Goal: Information Seeking & Learning: Learn about a topic

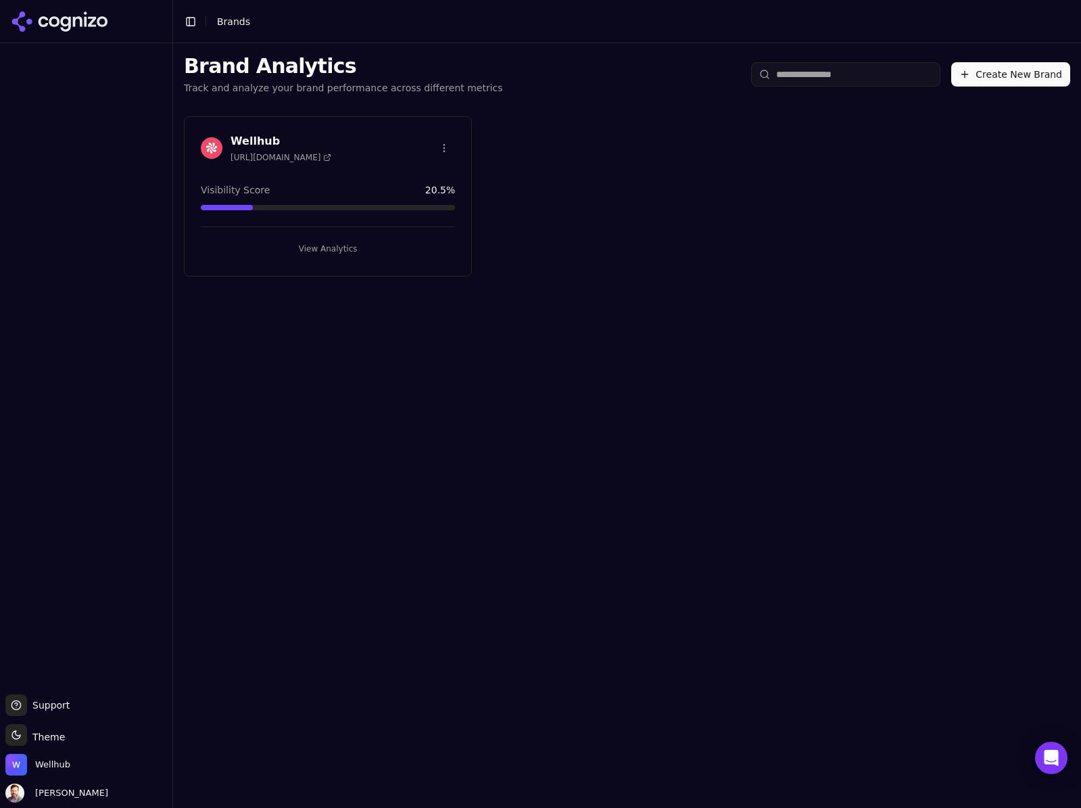
click at [256, 139] on h3 "Wellhub" at bounding box center [280, 141] width 101 height 16
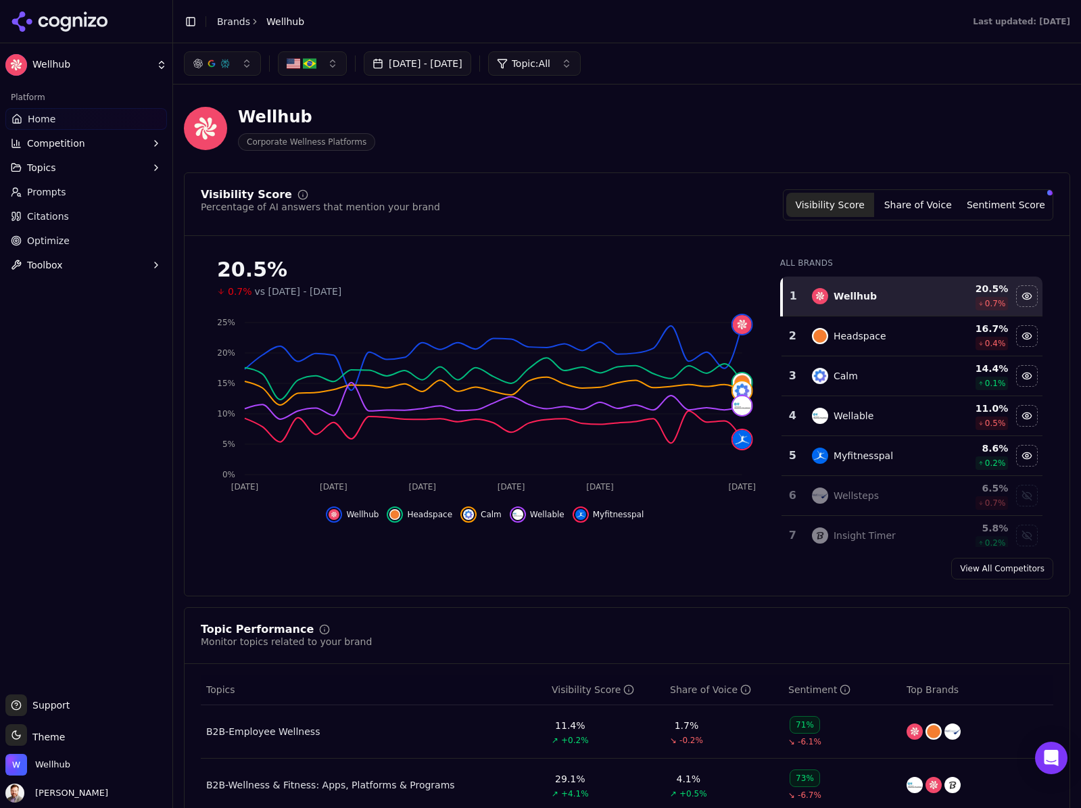
click at [332, 60] on button "button" at bounding box center [312, 63] width 69 height 24
click at [301, 135] on div "[GEOGRAPHIC_DATA]" at bounding box center [352, 139] width 143 height 22
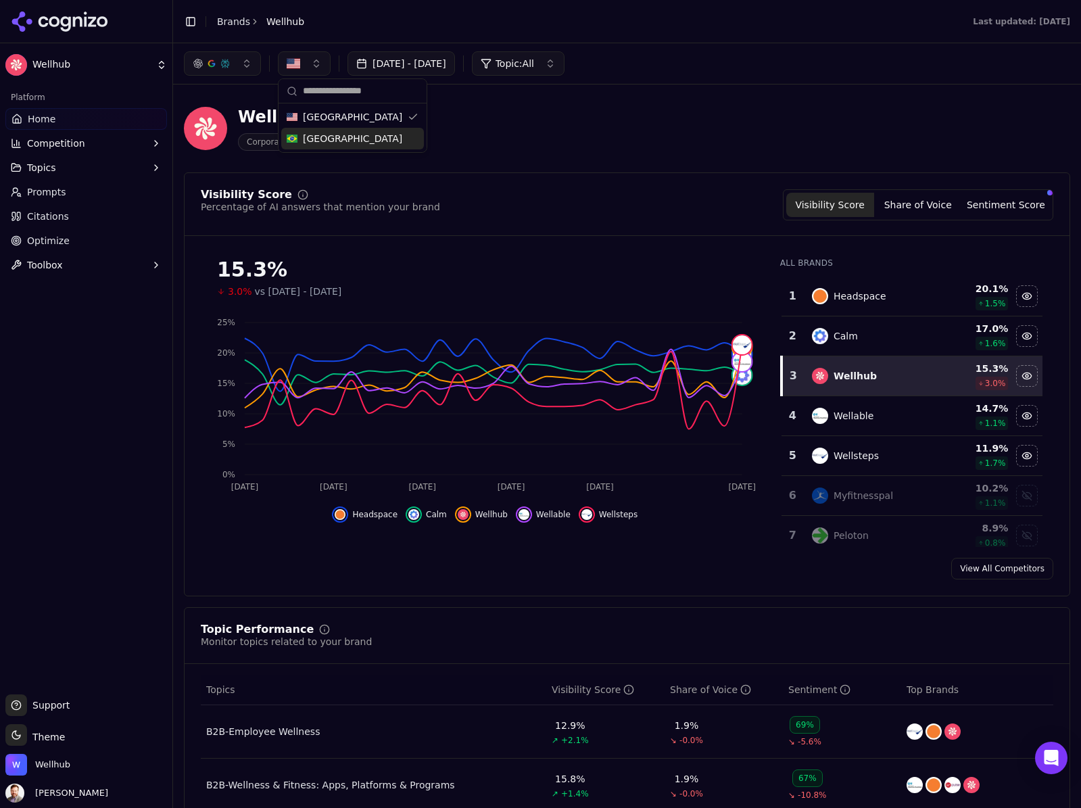
click at [51, 168] on span "Topics" at bounding box center [41, 168] width 29 height 14
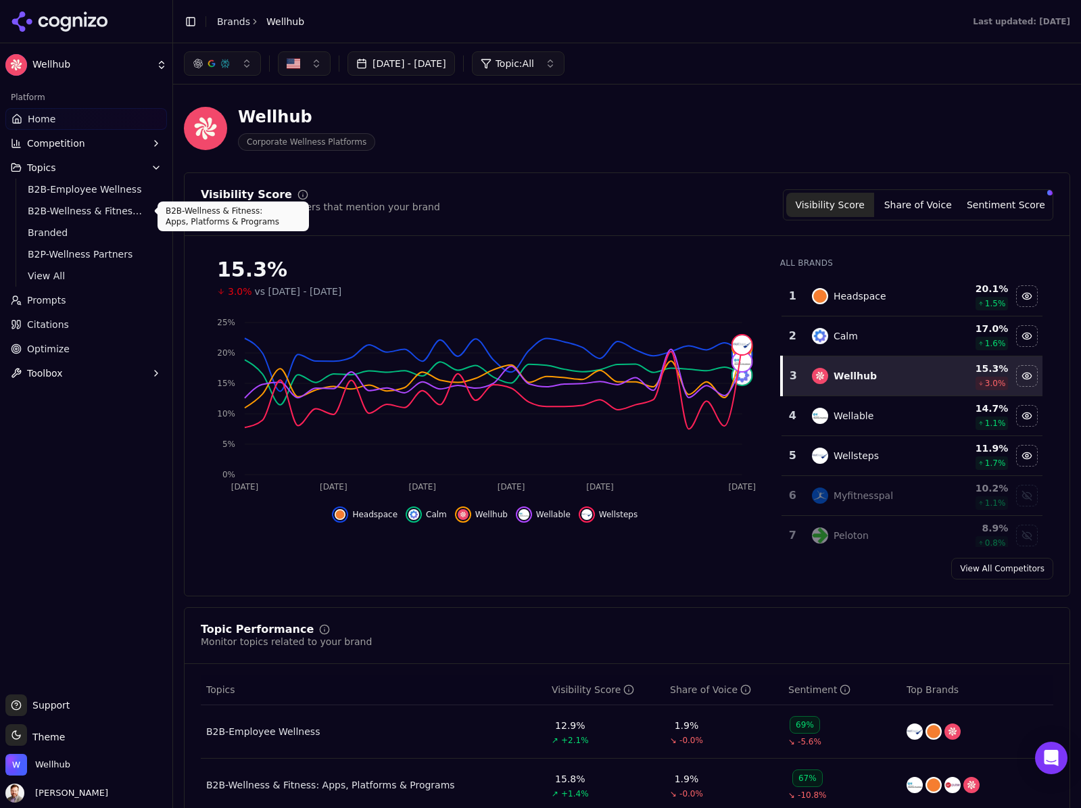
click at [70, 211] on span "B2B-Wellness & Fitness: Apps, Platforms & Programs" at bounding box center [87, 211] width 118 height 14
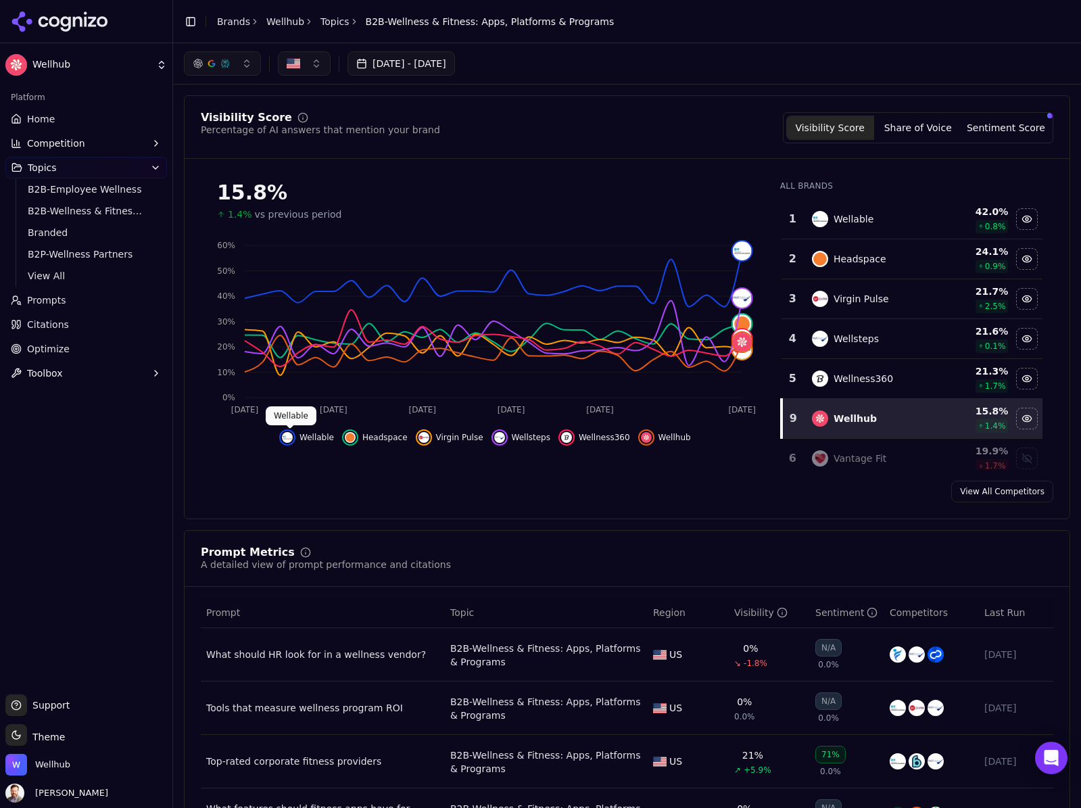
click at [291, 441] on img "Hide wellable data" at bounding box center [287, 437] width 11 height 11
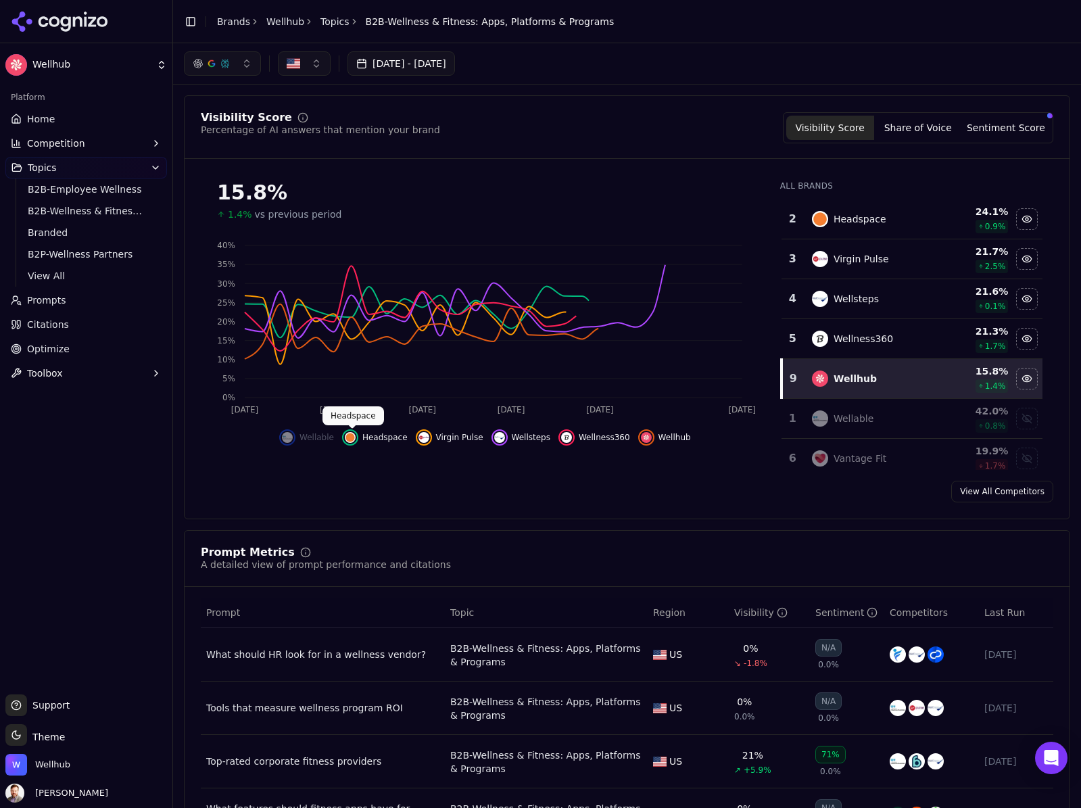
click at [345, 437] on img "Hide headspace data" at bounding box center [350, 437] width 11 height 11
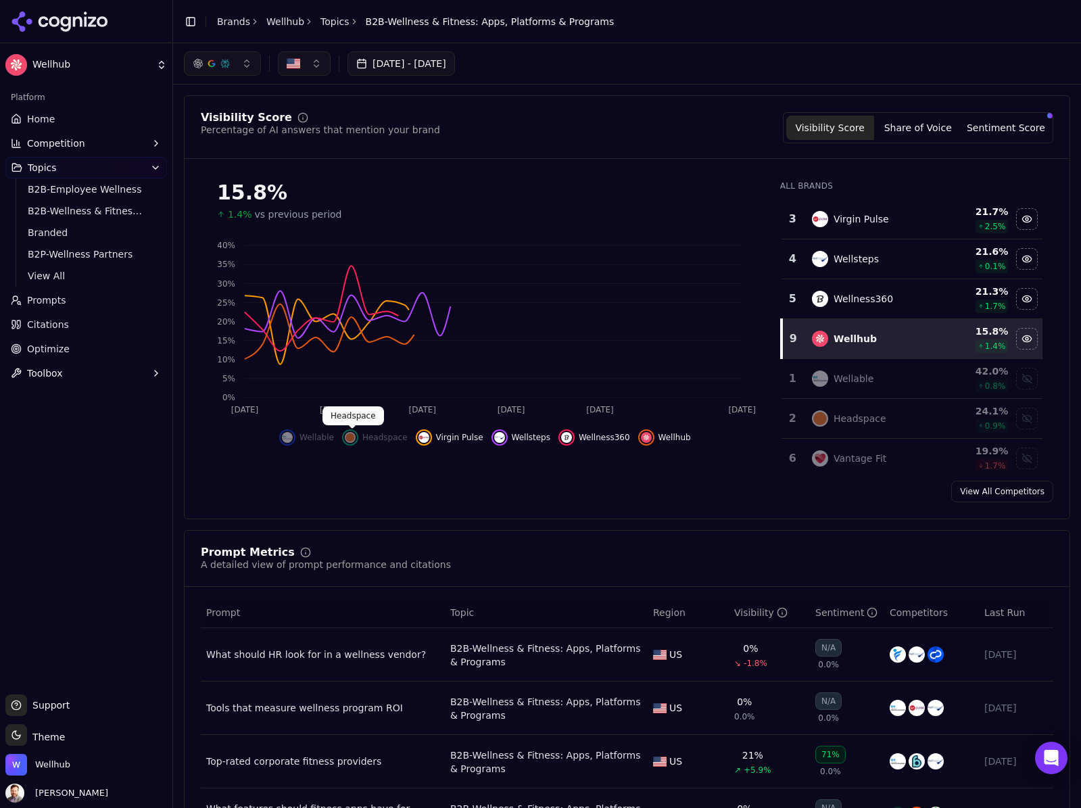
click at [427, 441] on img "Hide virgin pulse data" at bounding box center [423, 437] width 11 height 11
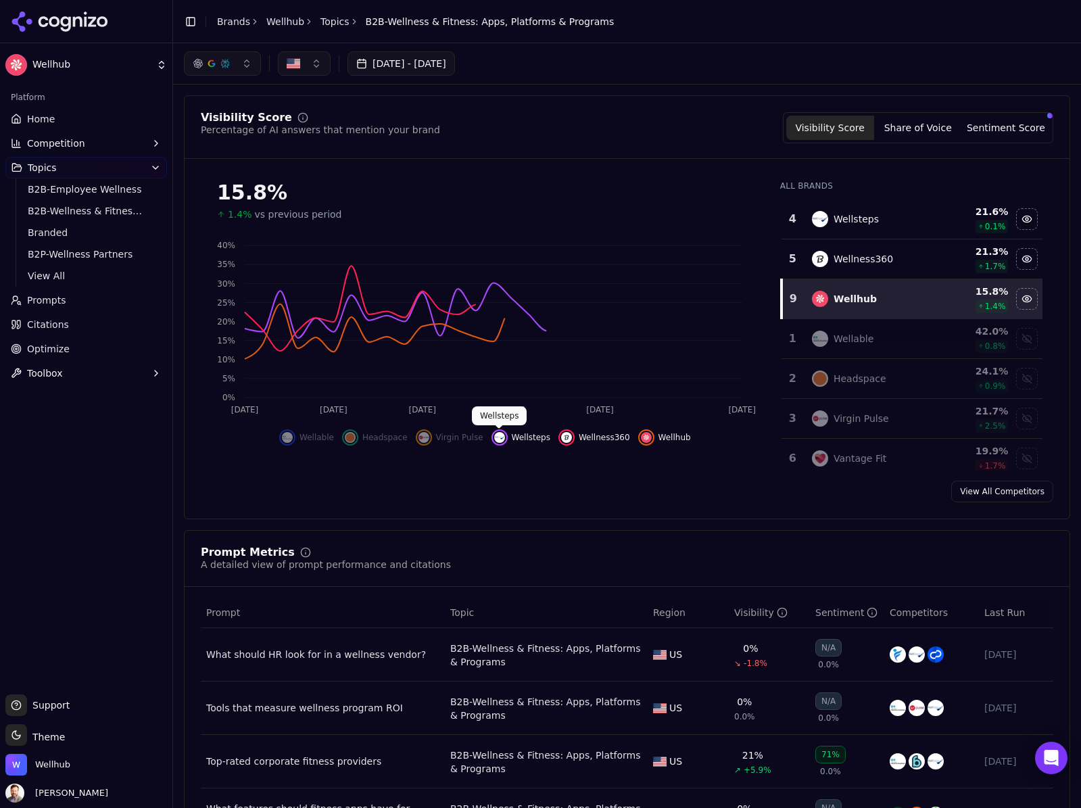
click at [500, 438] on img "Hide wellsteps data" at bounding box center [499, 437] width 11 height 11
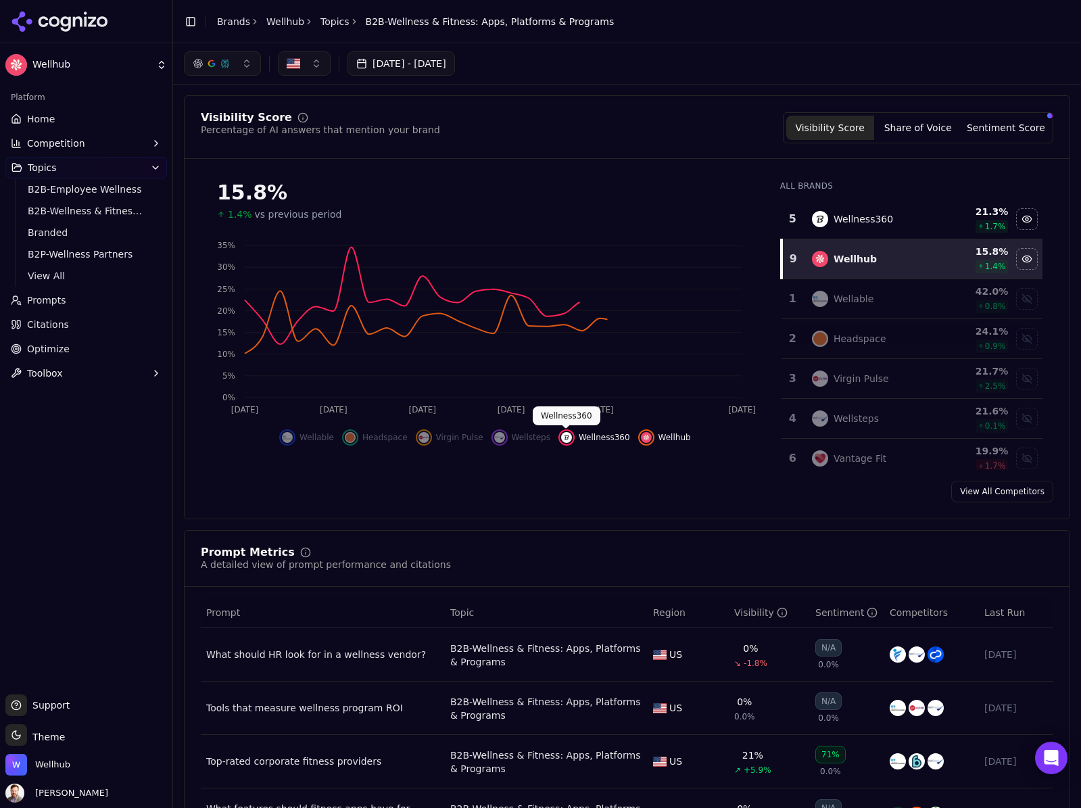
click at [568, 438] on img "Hide wellness360 data" at bounding box center [566, 437] width 11 height 11
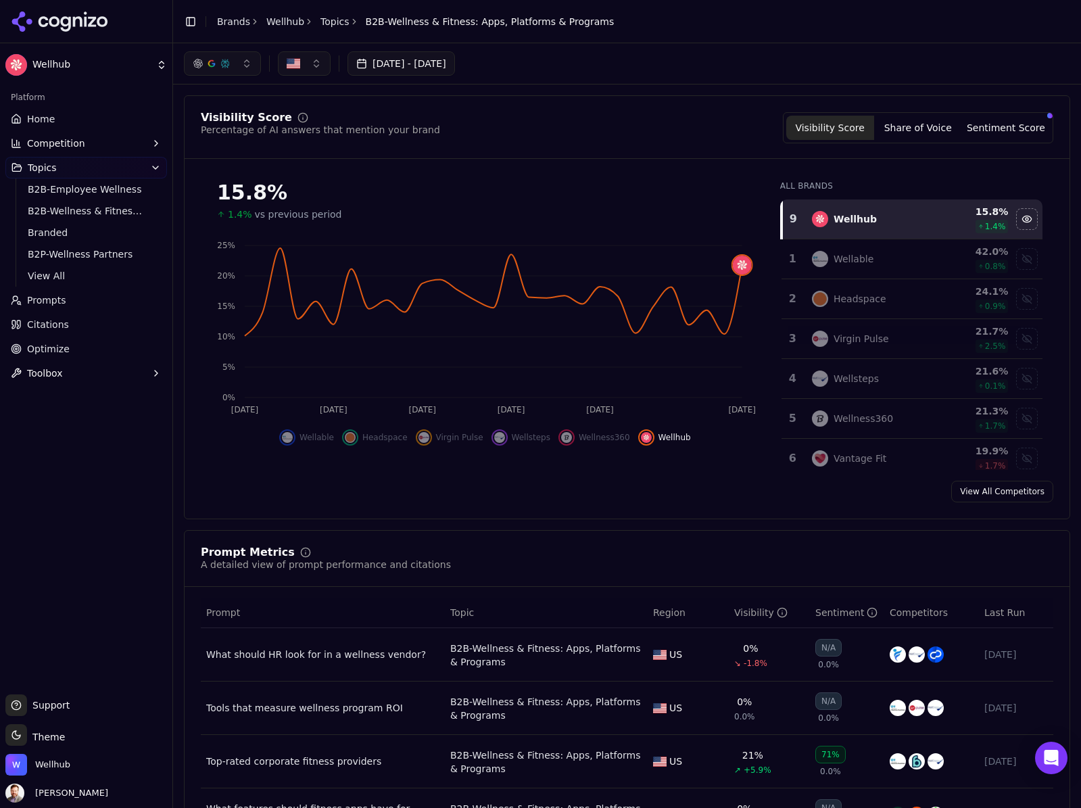
click at [411, 61] on button "[DATE] - [DATE]" at bounding box center [400, 63] width 107 height 24
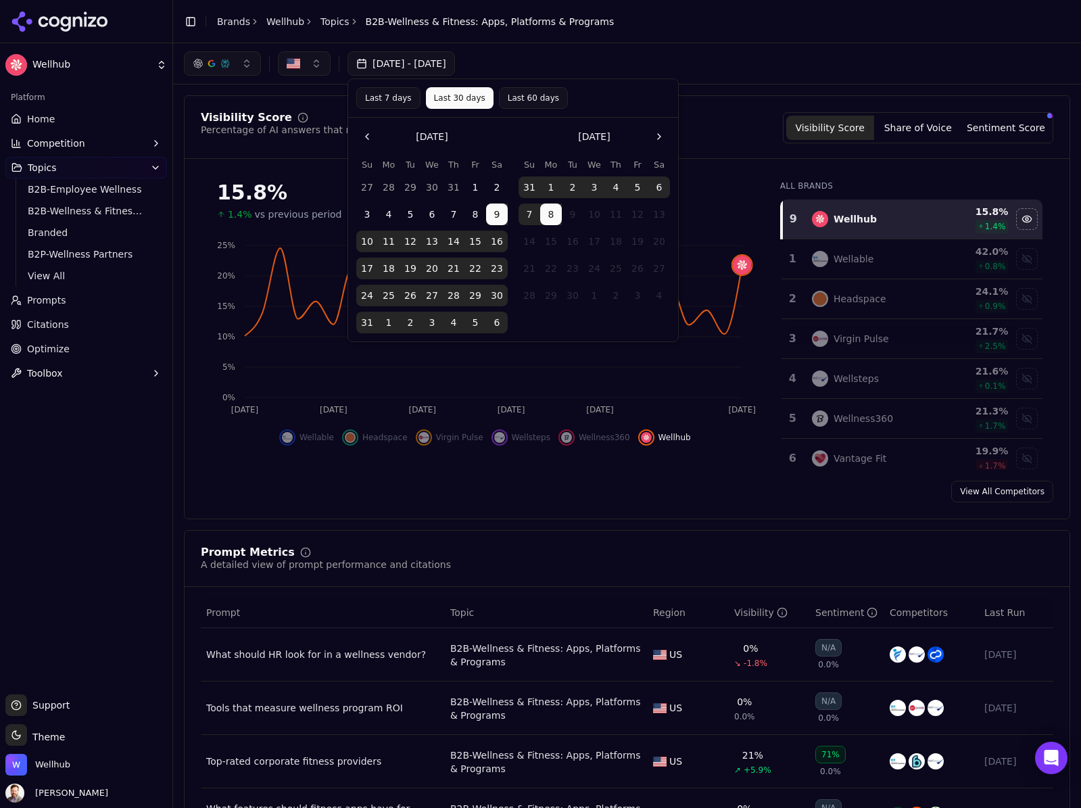
click at [366, 135] on button "Go to the Previous Month" at bounding box center [367, 137] width 22 height 22
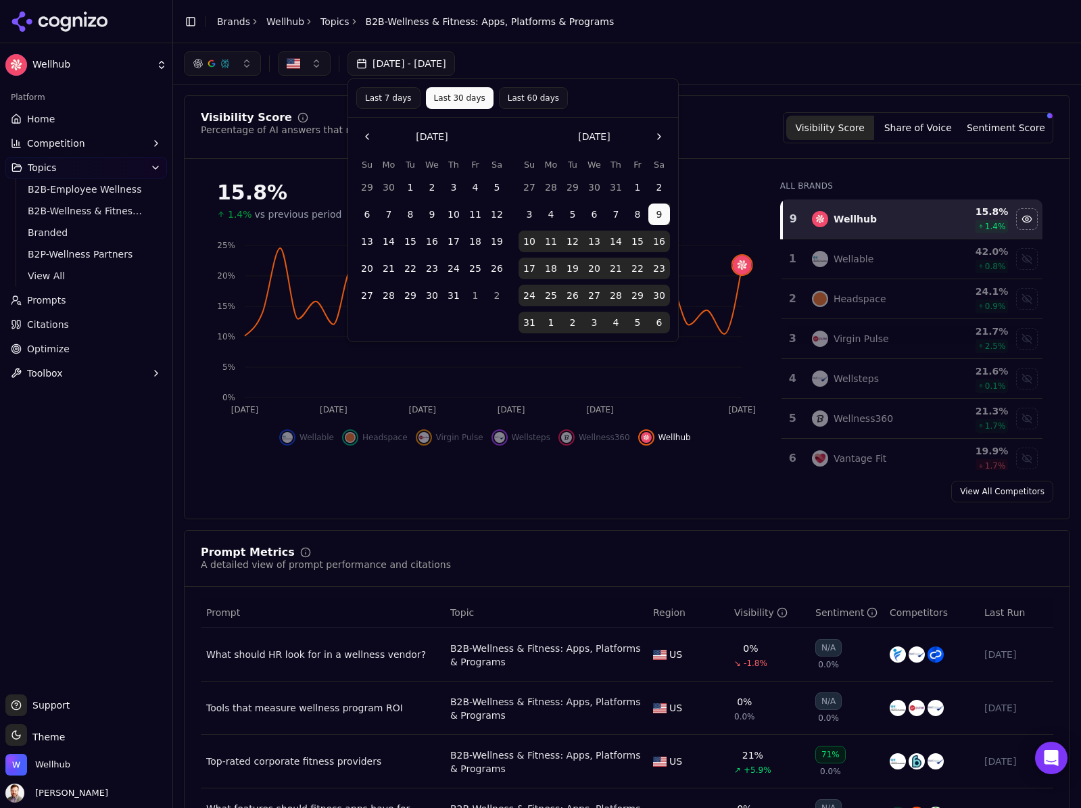
click at [410, 186] on button "1" at bounding box center [410, 187] width 22 height 22
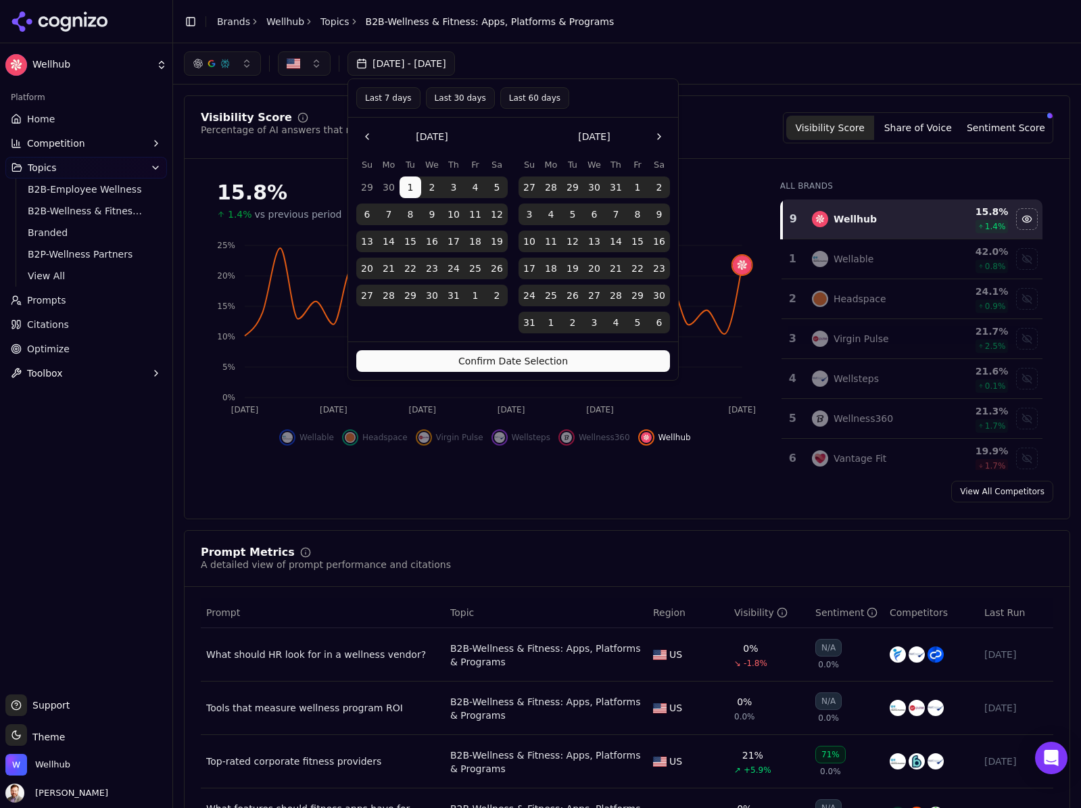
click at [453, 362] on button "Confirm Date Selection" at bounding box center [513, 361] width 314 height 22
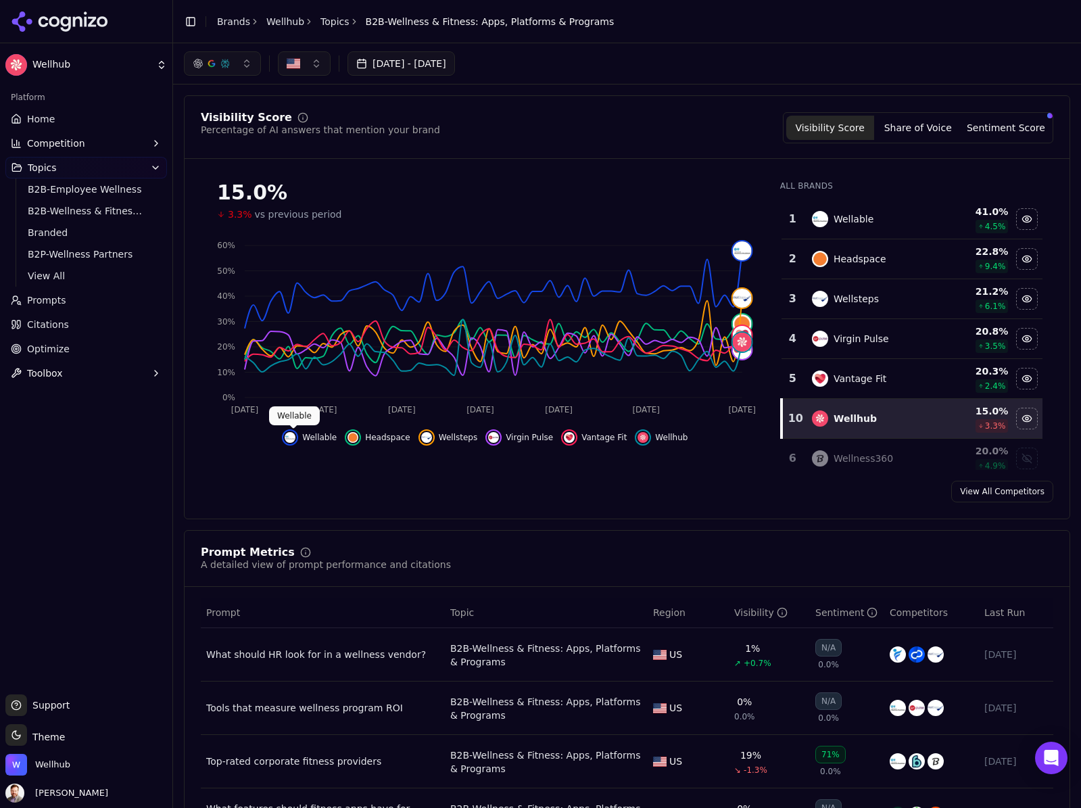
click at [293, 438] on img "Hide wellable data" at bounding box center [290, 437] width 11 height 11
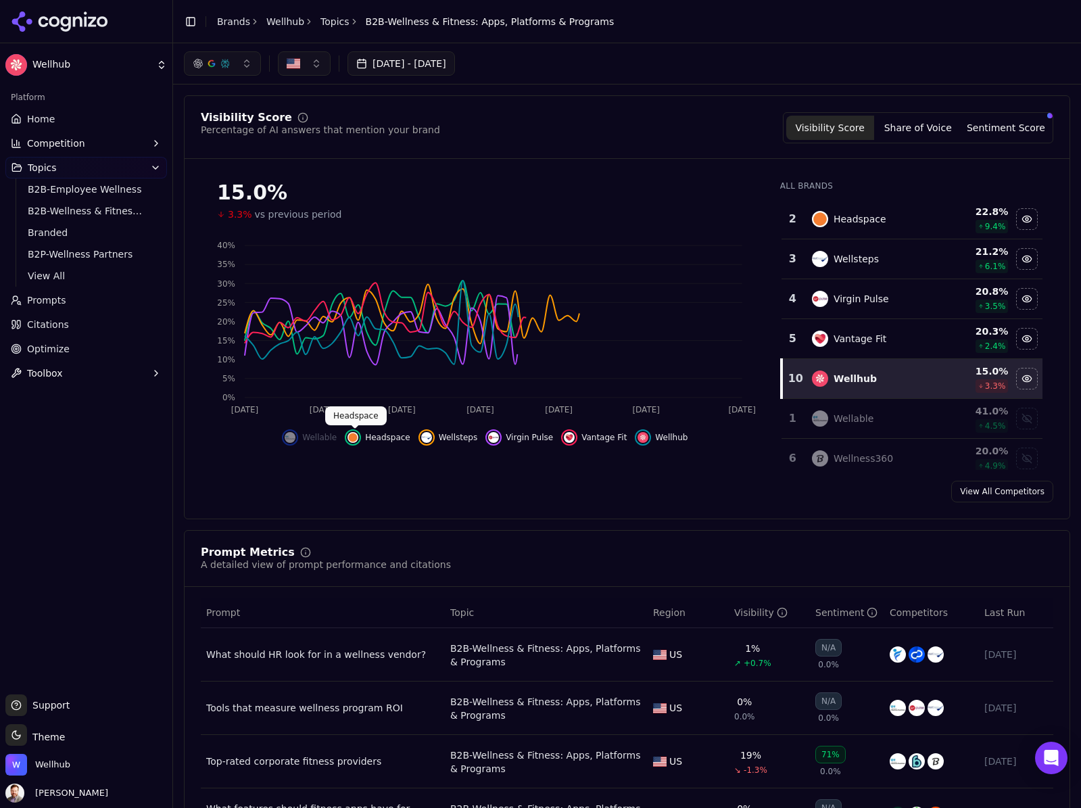
click at [356, 438] on img "Hide headspace data" at bounding box center [352, 437] width 11 height 11
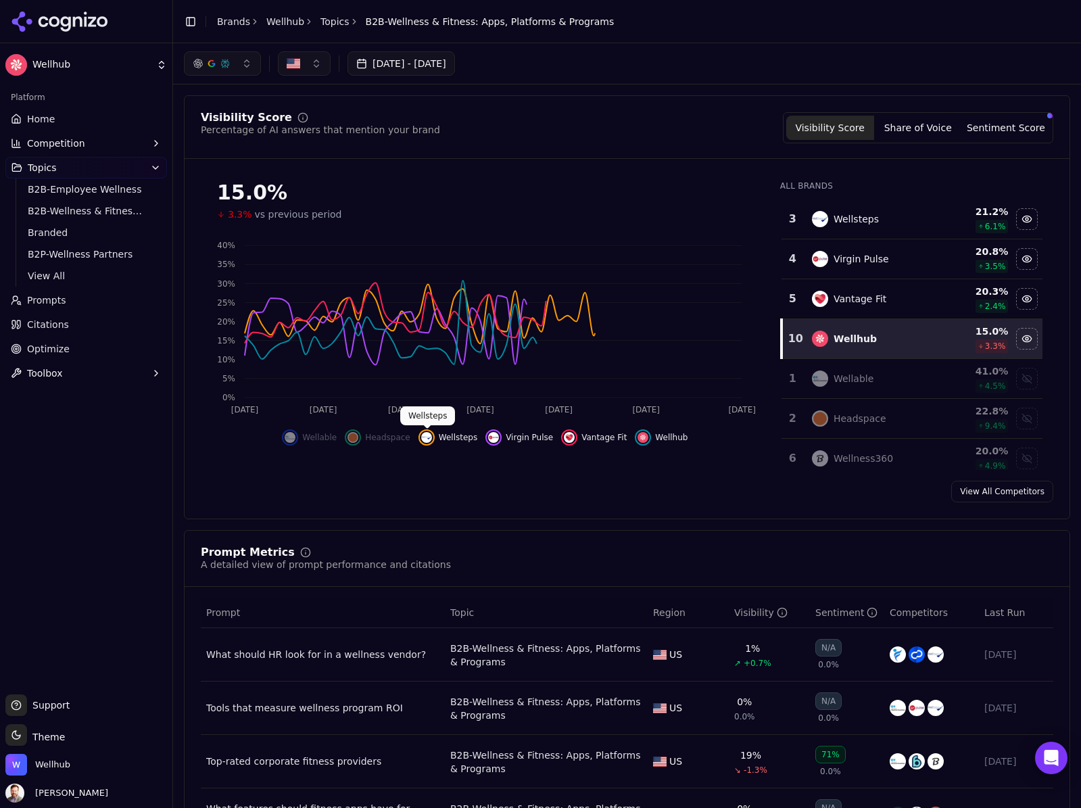
click at [429, 437] on img "Hide wellsteps data" at bounding box center [426, 437] width 11 height 11
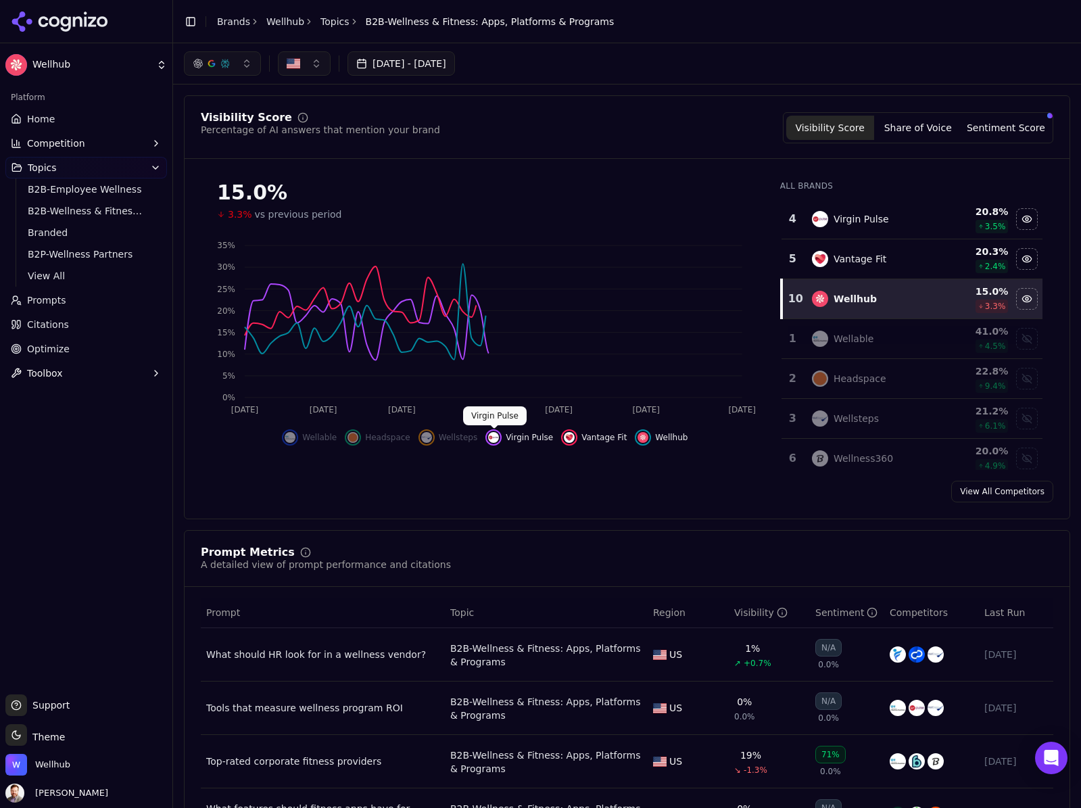
click at [497, 438] on img "Hide virgin pulse data" at bounding box center [493, 437] width 11 height 11
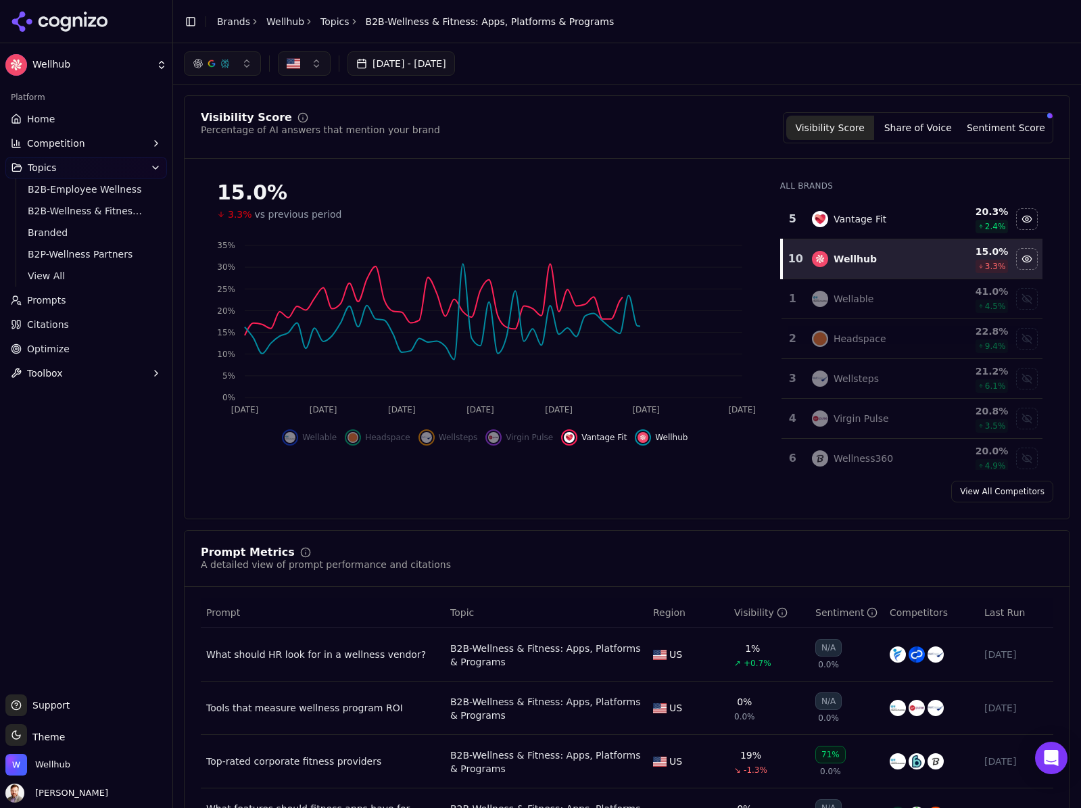
click at [579, 435] on button "Vantage Fit" at bounding box center [594, 437] width 66 height 16
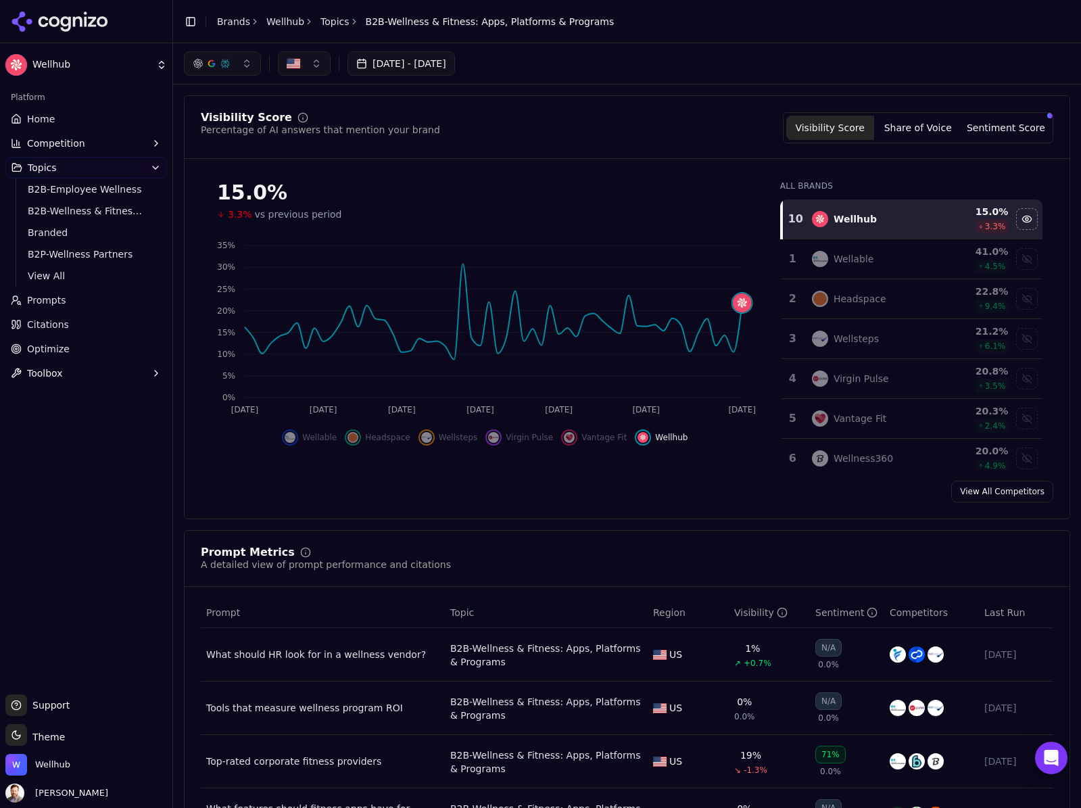
click at [314, 68] on button "button" at bounding box center [304, 63] width 53 height 24
click at [305, 137] on span "[GEOGRAPHIC_DATA]" at bounding box center [352, 139] width 99 height 14
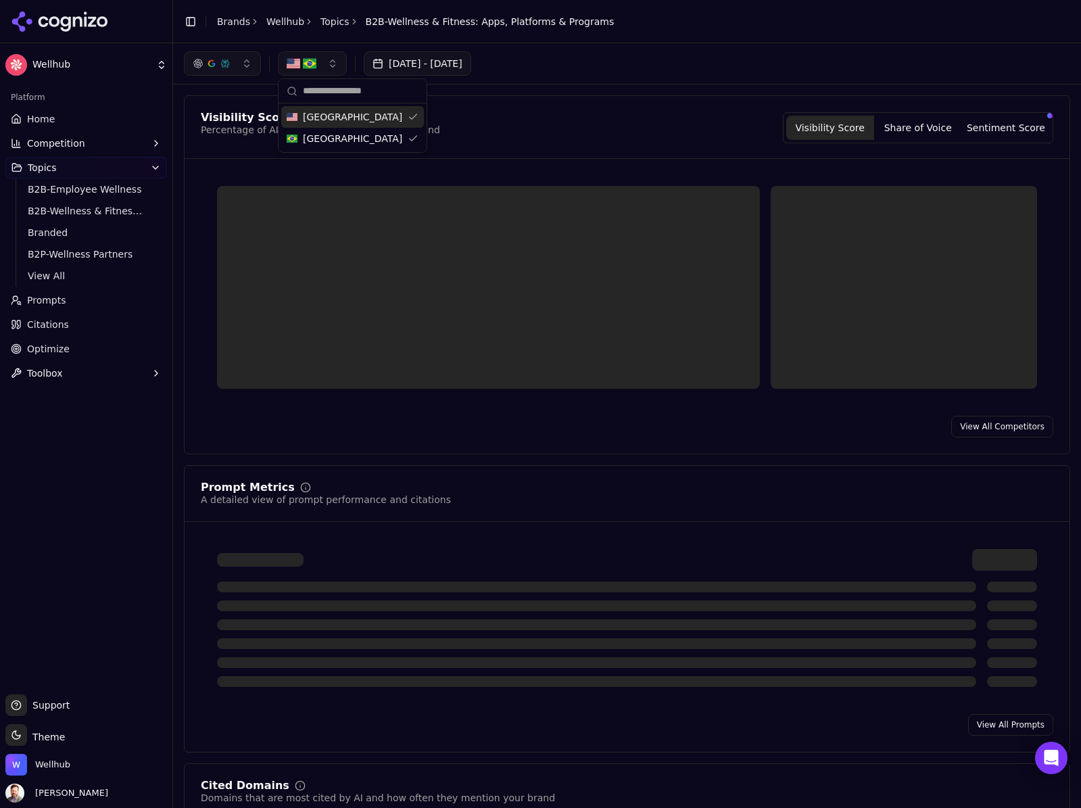
click at [315, 69] on img "button" at bounding box center [310, 64] width 14 height 14
click at [333, 68] on button "button" at bounding box center [312, 63] width 69 height 24
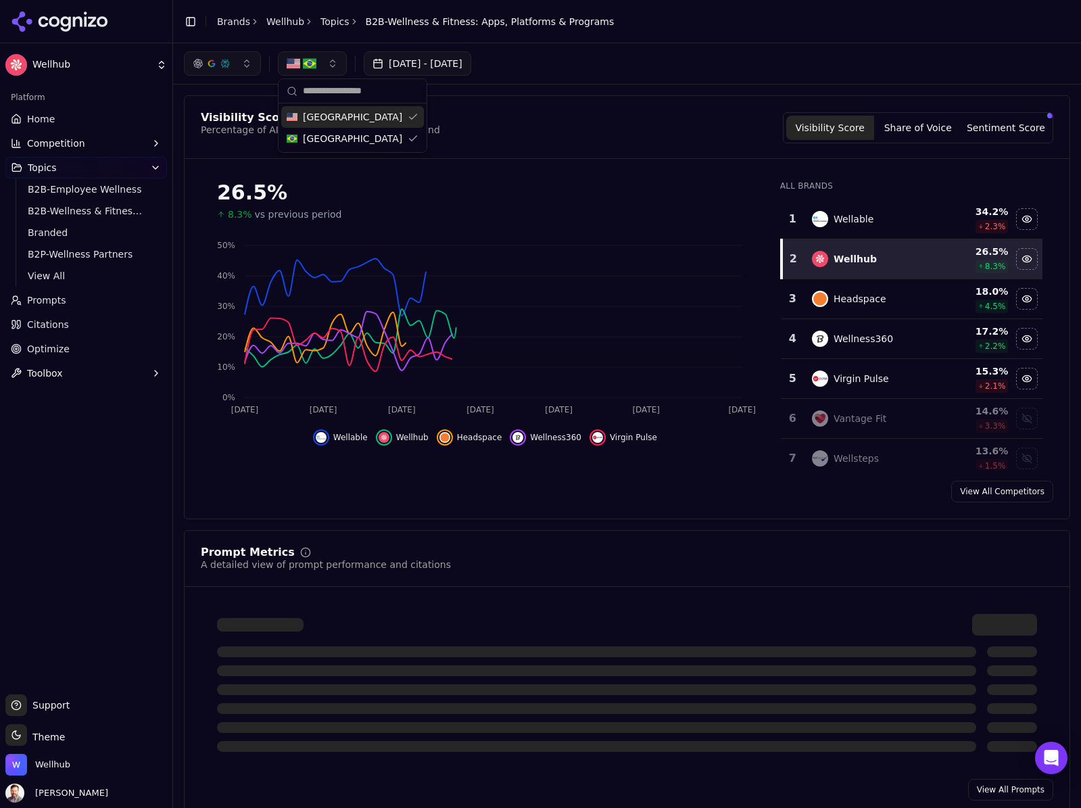
click at [326, 116] on span "[GEOGRAPHIC_DATA]" at bounding box center [352, 117] width 99 height 14
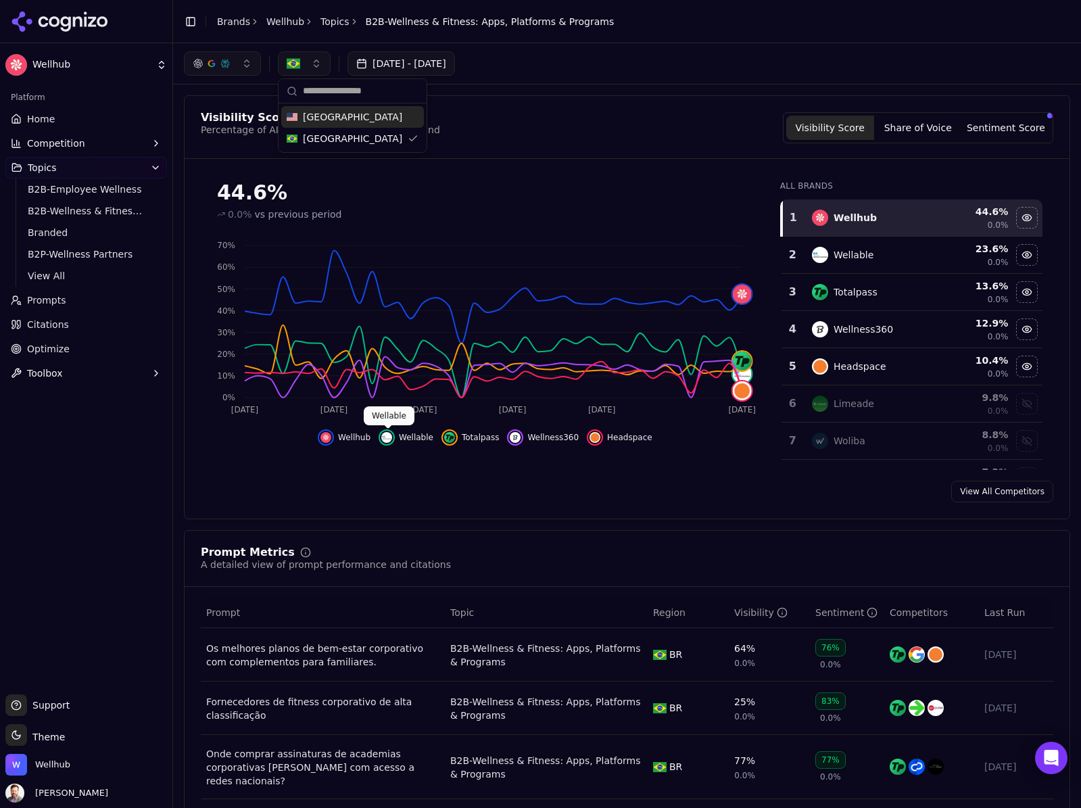
click at [392, 437] on img "Hide wellable data" at bounding box center [386, 437] width 11 height 11
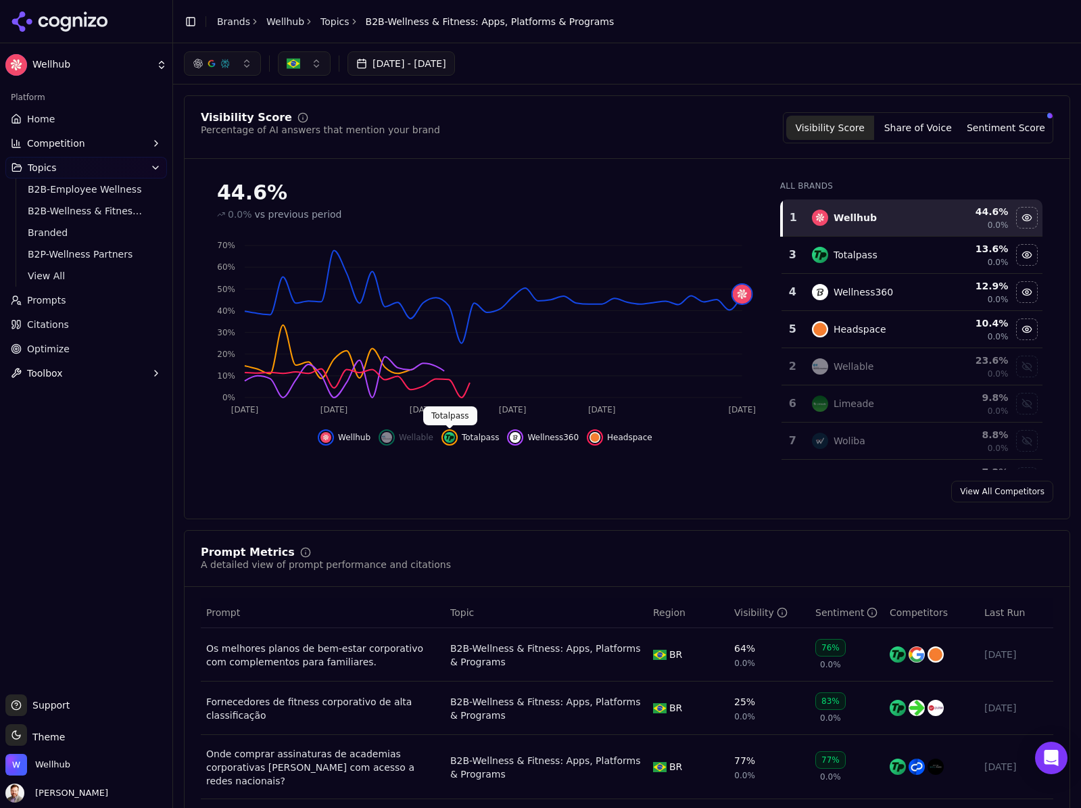
click at [454, 435] on img "Hide totalpass data" at bounding box center [449, 437] width 11 height 11
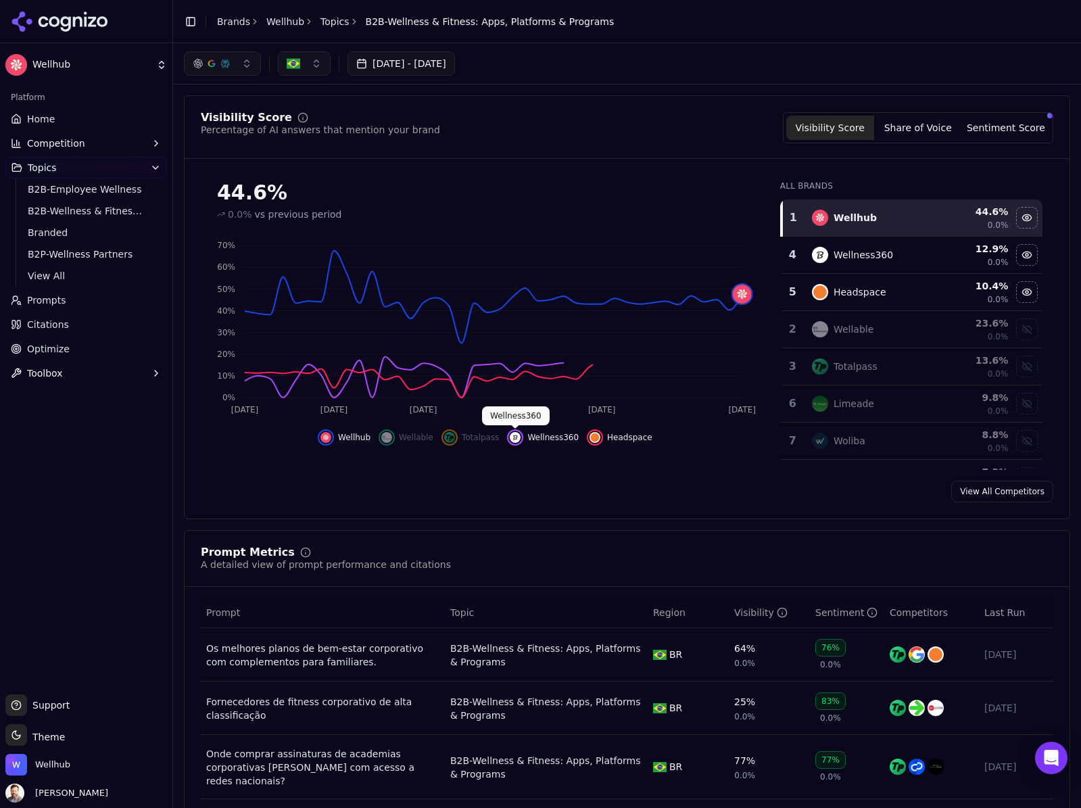
drag, startPoint x: 514, startPoint y: 439, endPoint x: 628, endPoint y: 447, distance: 114.5
click at [514, 439] on img "Hide wellness360 data" at bounding box center [515, 437] width 11 height 11
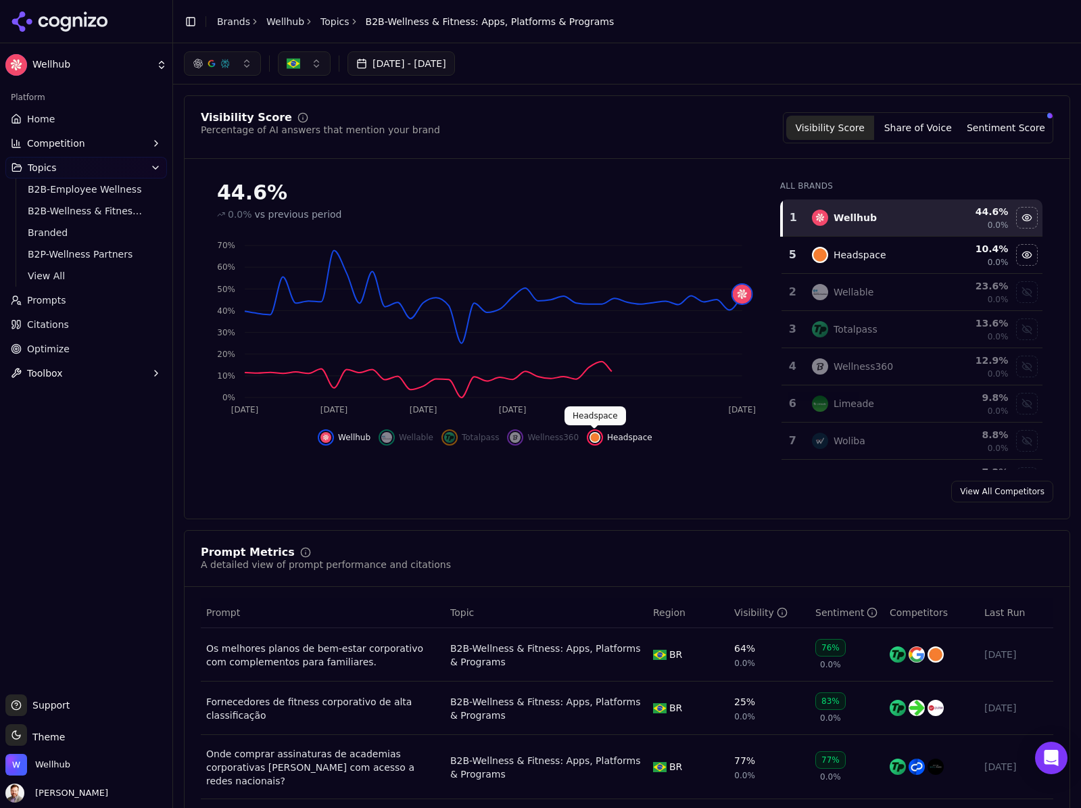
click at [596, 435] on img "Hide headspace data" at bounding box center [594, 437] width 11 height 11
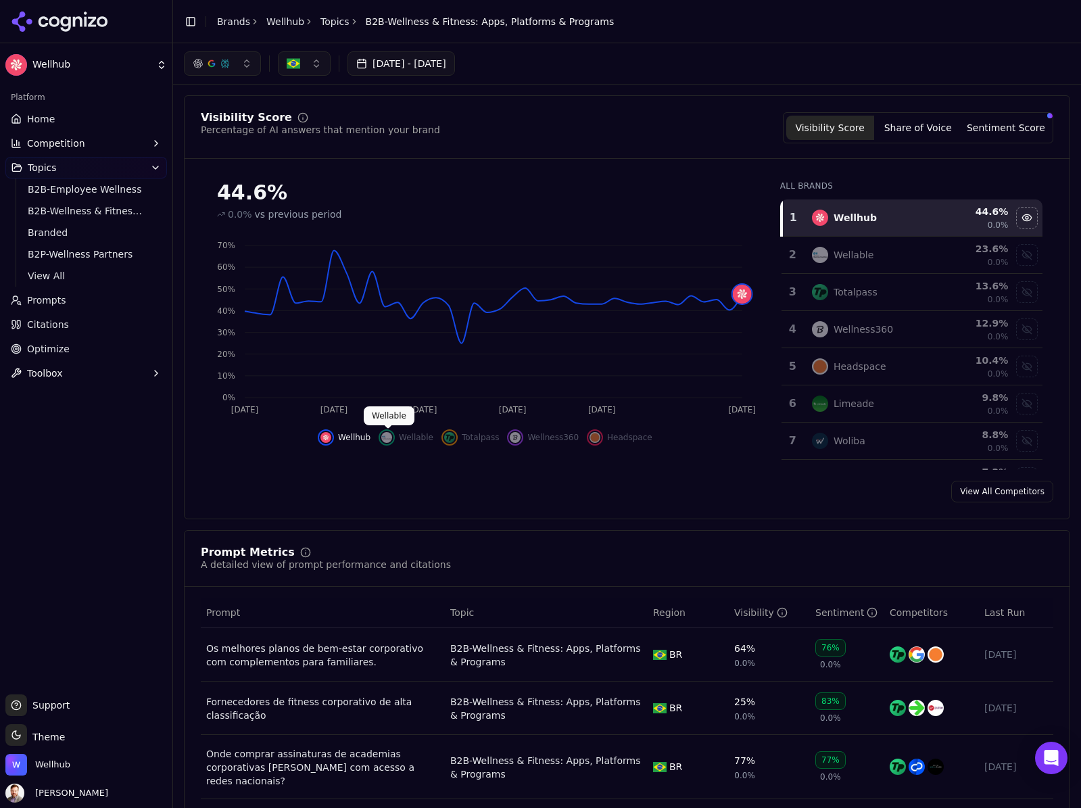
click at [376, 433] on div "Wellhub Wellable Totalpass Wellness360 Headspace" at bounding box center [485, 433] width 568 height 24
click at [392, 437] on img "Show wellable data" at bounding box center [386, 437] width 11 height 11
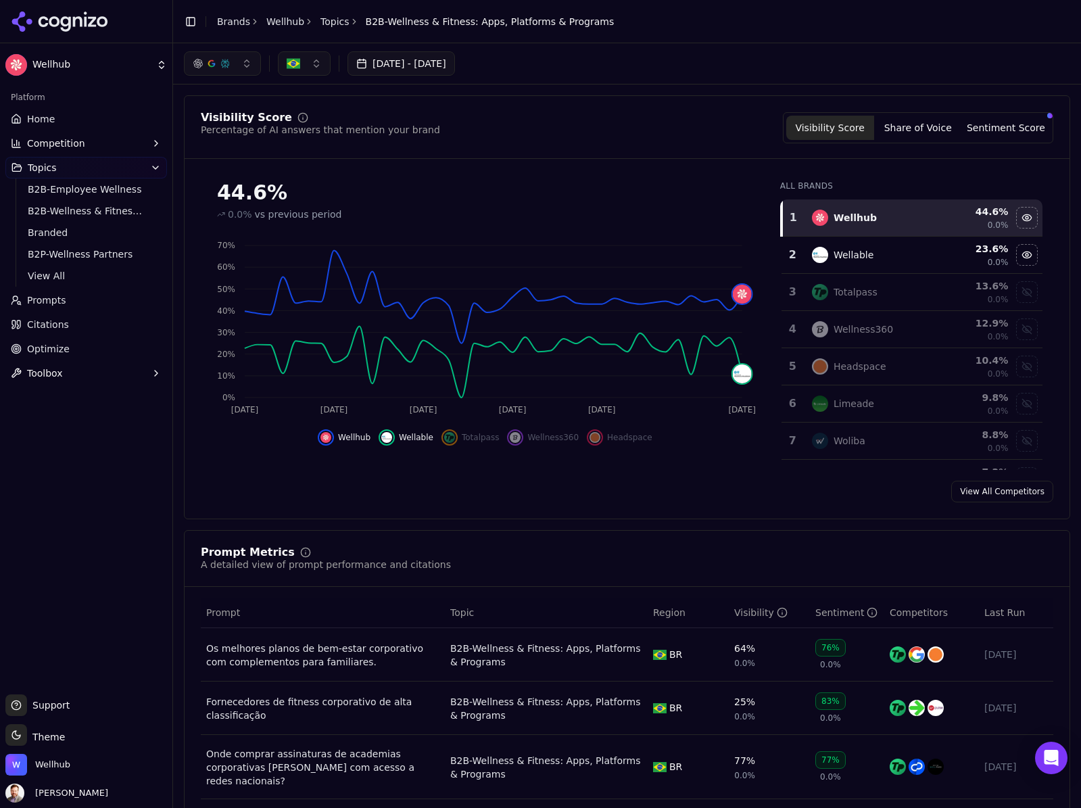
click at [392, 437] on img "Hide wellable data" at bounding box center [386, 437] width 11 height 11
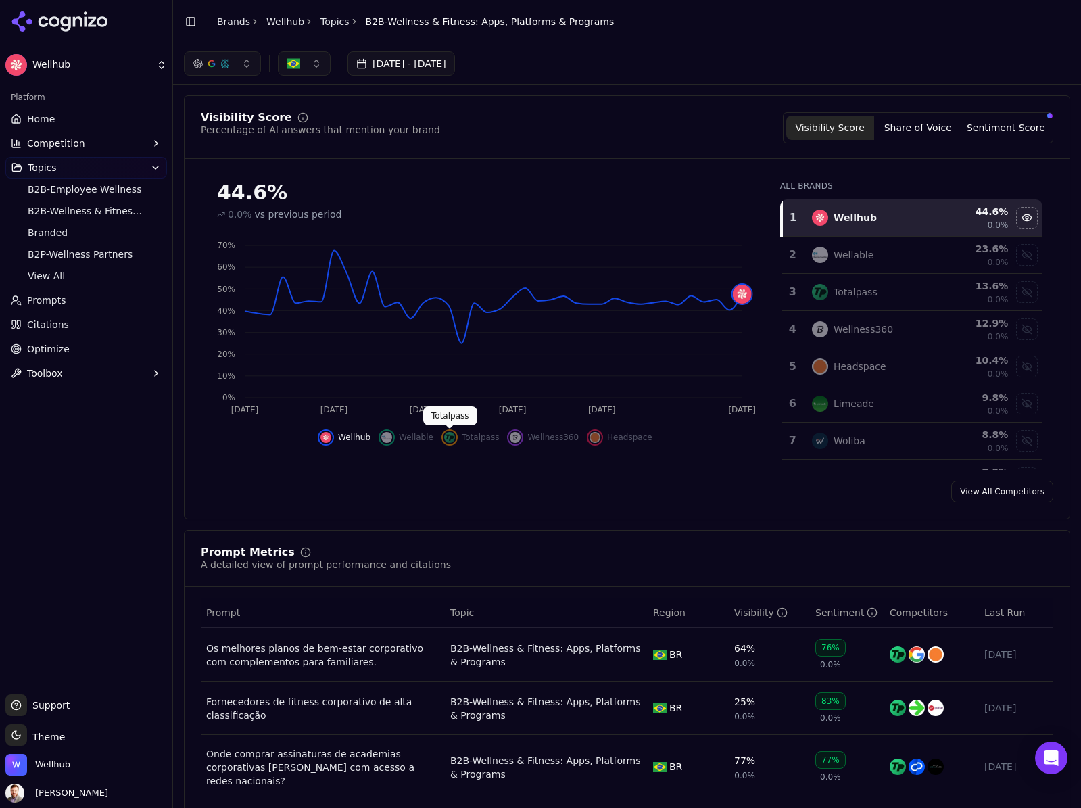
click at [454, 437] on img "Show totalpass data" at bounding box center [449, 437] width 11 height 11
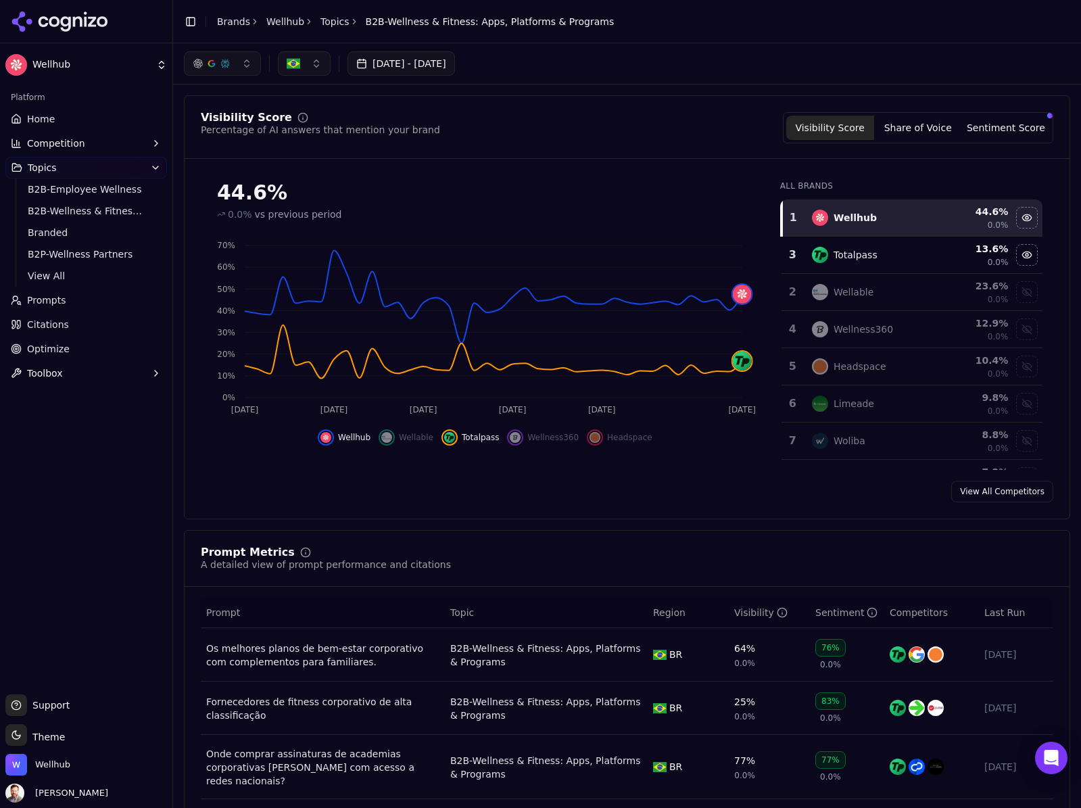
click at [454, 437] on img "Hide totalpass data" at bounding box center [449, 437] width 11 height 11
